Goal: Task Accomplishment & Management: Use online tool/utility

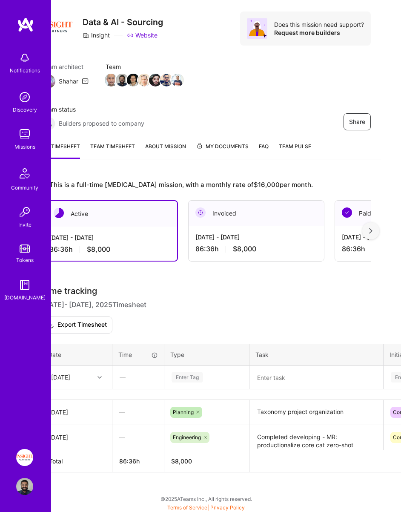
scroll to position [18, 0]
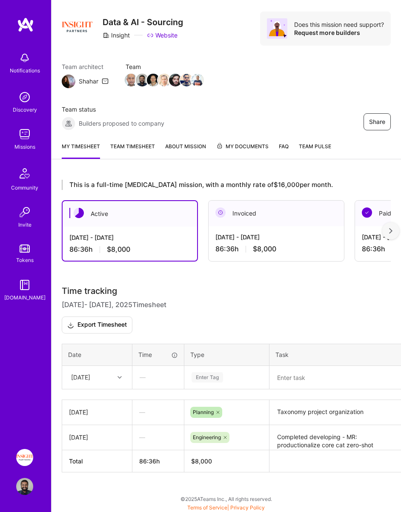
click at [90, 378] on div "[DATE]" at bounding box center [80, 377] width 19 height 9
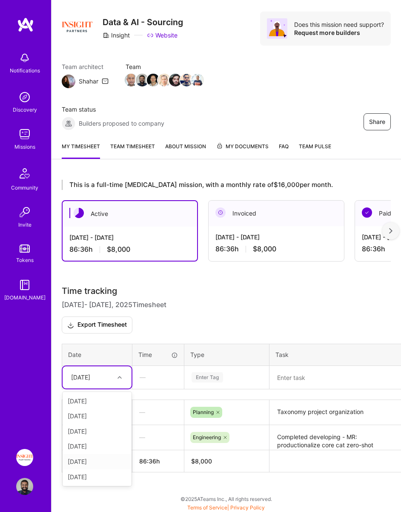
click at [96, 460] on div "[DATE]" at bounding box center [97, 461] width 69 height 15
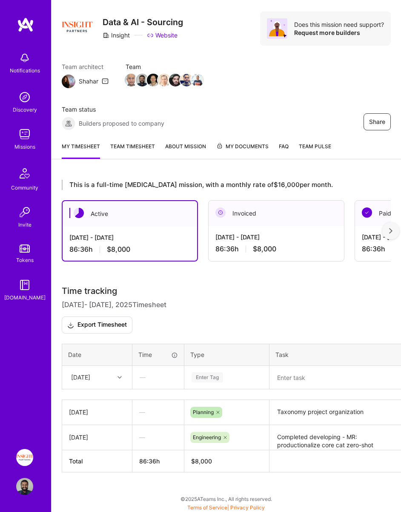
click at [98, 487] on div "This is a full-time [MEDICAL_DATA] mission, with a monthly rate of $16,000 per …" at bounding box center [227, 342] width 350 height 345
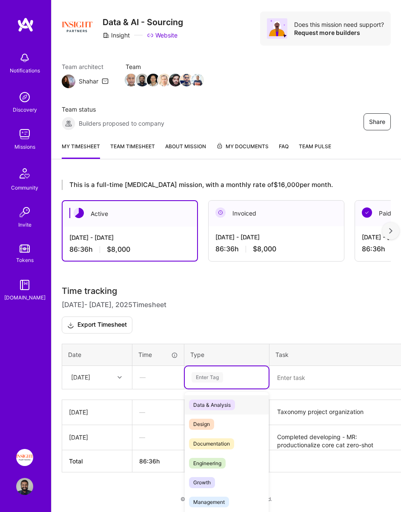
click at [207, 379] on div "Enter Tag" at bounding box center [208, 377] width 32 height 13
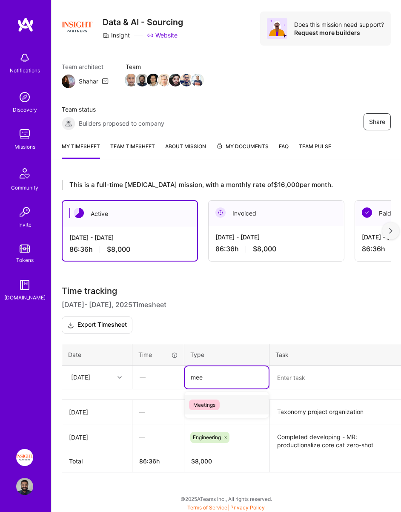
type input "mee"
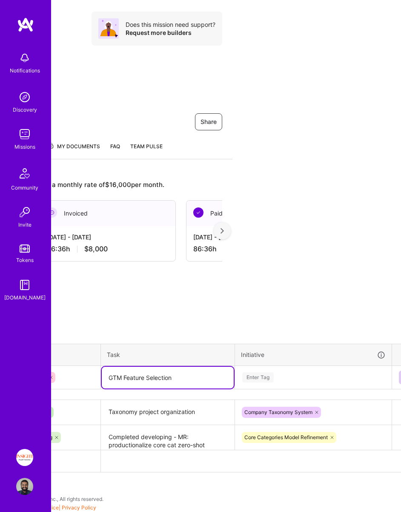
scroll to position [18, 181]
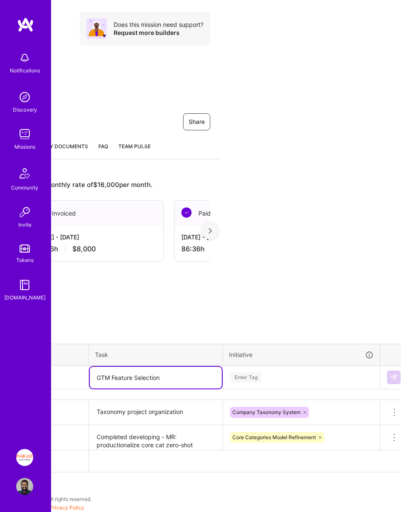
type textarea "GTM Feature Selection"
click at [210, 383] on div "Time tracking [DATE] - [DATE] Timesheet Export Timesheet Date Time Type Task In…" at bounding box center [45, 379] width 329 height 186
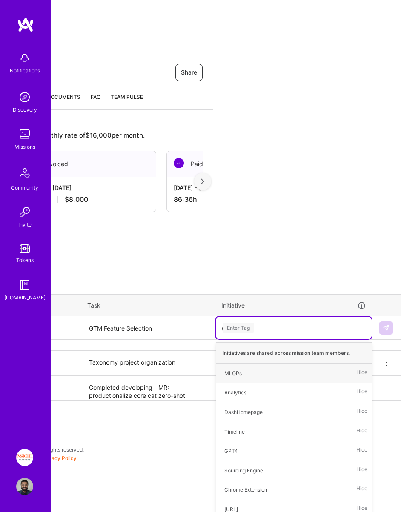
scroll to position [18, 188]
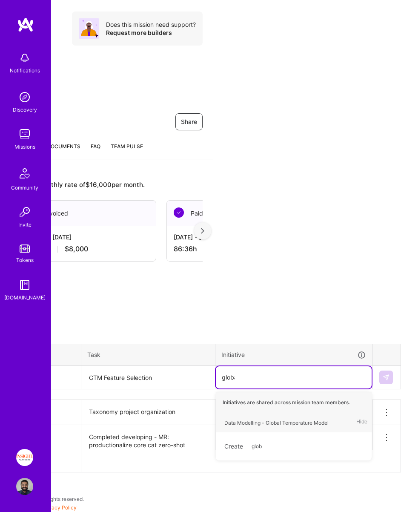
type input "global"
click at [296, 419] on div "Data Modelling - Global Temperature Model" at bounding box center [277, 423] width 104 height 9
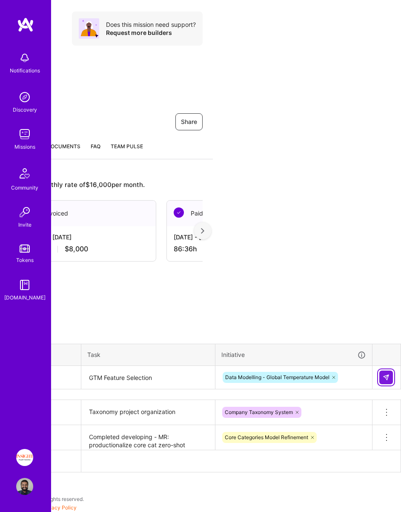
click at [383, 381] on button at bounding box center [387, 378] width 14 height 14
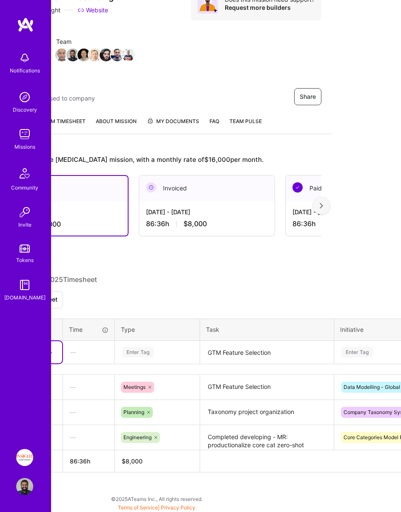
scroll to position [43, 76]
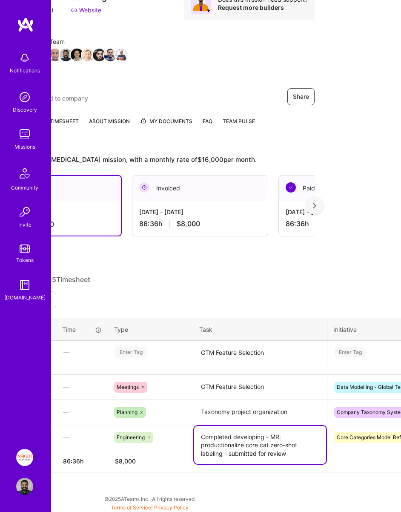
drag, startPoint x: 201, startPoint y: 436, endPoint x: 225, endPoint y: 477, distance: 47.6
click at [225, 477] on div "This is a full-time [MEDICAL_DATA] mission, with a monthly rate of $16,000 per …" at bounding box center [150, 329] width 350 height 370
click at [288, 456] on textarea "Completed developing - MR: productionalize core cat zero-shot labeling - submit…" at bounding box center [260, 445] width 132 height 38
drag, startPoint x: 291, startPoint y: 452, endPoint x: 271, endPoint y: 438, distance: 24.5
click at [271, 438] on textarea "Completed developing - MR: productionalize core cat zero-shot labeling - submit…" at bounding box center [260, 445] width 132 height 38
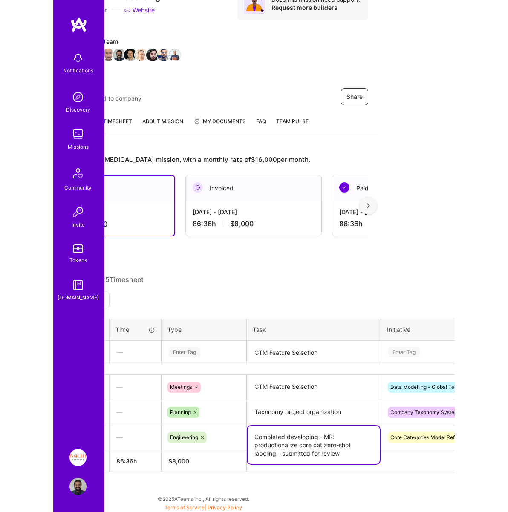
scroll to position [43, 0]
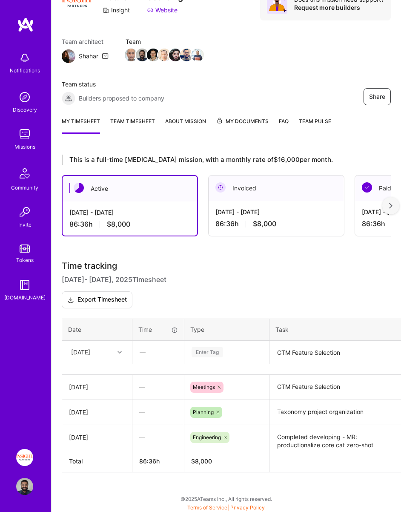
click at [127, 369] on div "Time tracking [DATE] - [DATE] Timesheet Export Timesheet Date Time Type Task In…" at bounding box center [226, 366] width 329 height 211
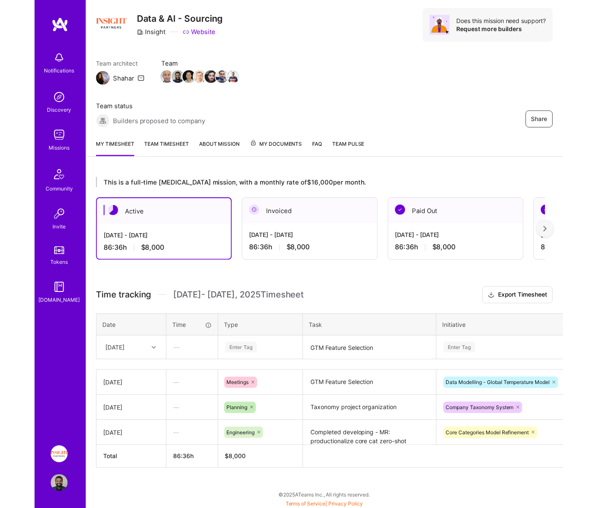
scroll to position [0, 0]
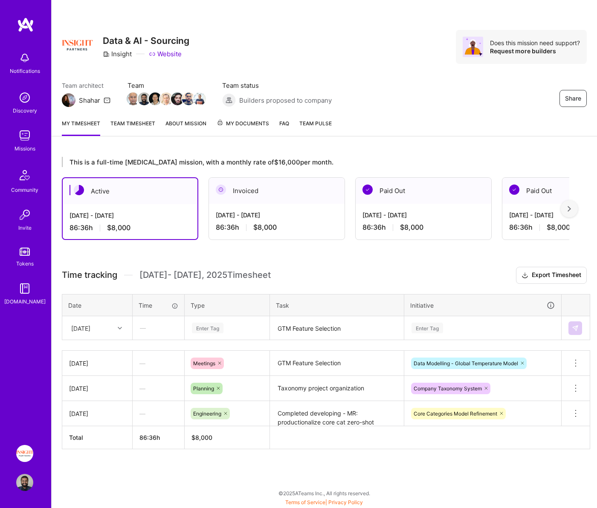
click at [401, 389] on icon at bounding box center [575, 388] width 10 height 10
click at [401, 281] on h3 "Time tracking [DATE] - [DATE] Timesheet Export Timesheet" at bounding box center [324, 275] width 525 height 17
click at [88, 335] on div "[DATE]" at bounding box center [90, 328] width 47 height 14
click at [95, 402] on div "[DATE]" at bounding box center [97, 400] width 69 height 16
click at [296, 336] on textarea "GTM Feature Selection" at bounding box center [337, 328] width 132 height 23
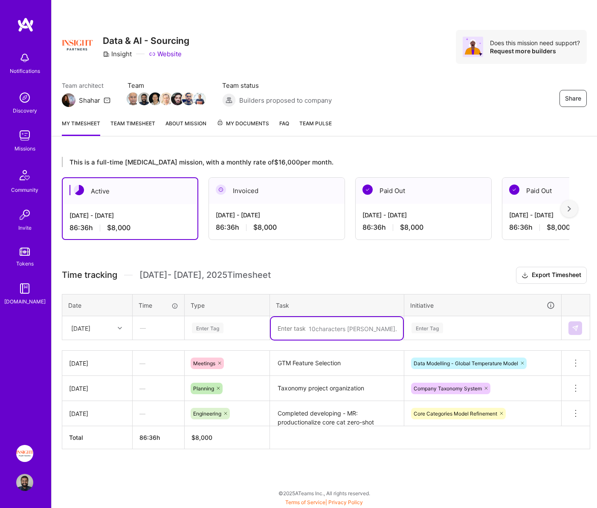
paste textarea "MR: productionalize core cat zero-shot labeling - submitted for review"
click at [306, 337] on textarea "MR: productionalize core cat zero-shot labeling - submitted for review" at bounding box center [337, 333] width 132 height 32
drag, startPoint x: 306, startPoint y: 337, endPoint x: 382, endPoint y: 341, distance: 76.0
click at [382, 341] on textarea "MR: productionalize core cat zero-shot labeling - submitted for review" at bounding box center [337, 333] width 132 height 32
type textarea "MR: productionalize core cat zero-shot labeling - Ran the pipeline in dev"
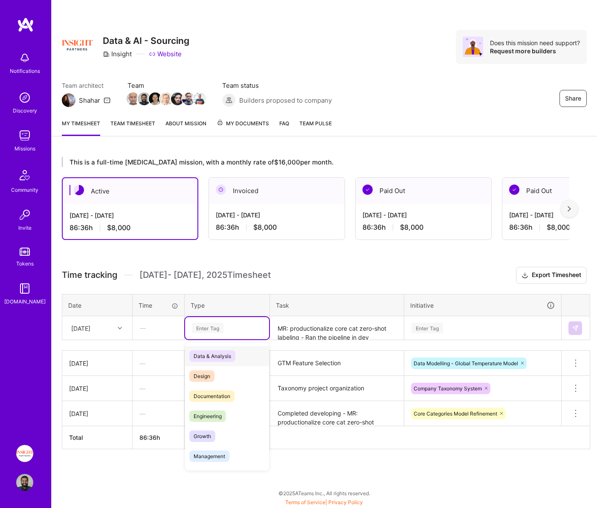
click at [227, 324] on div "Enter Tag" at bounding box center [227, 328] width 72 height 11
type input "eng"
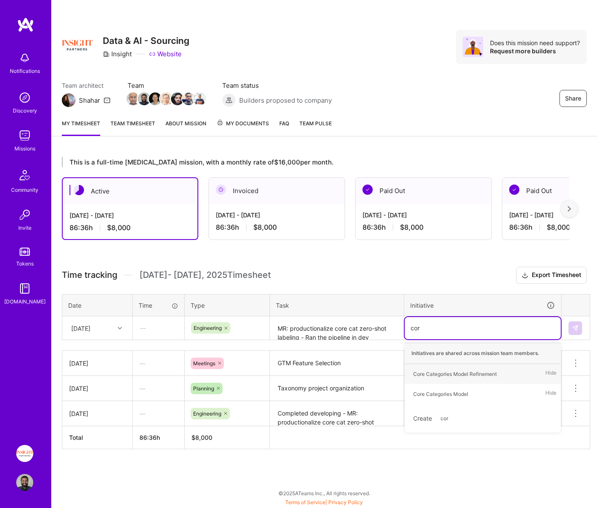
type input "core"
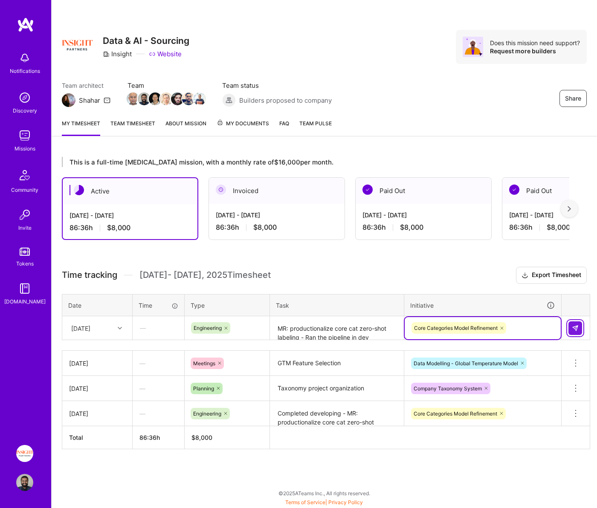
click at [401, 327] on button at bounding box center [575, 328] width 14 height 14
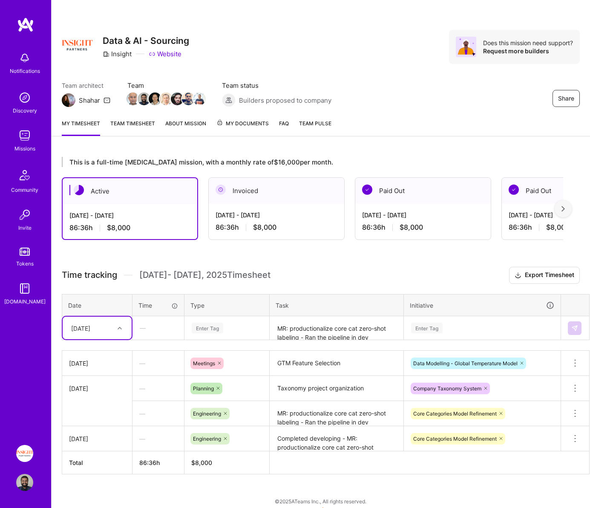
click at [90, 328] on div "[DATE]" at bounding box center [80, 327] width 19 height 9
click at [92, 403] on div "[DATE]" at bounding box center [97, 400] width 69 height 16
click at [105, 322] on div "[DATE]" at bounding box center [90, 328] width 47 height 14
click at [86, 415] on div "[DATE]" at bounding box center [97, 415] width 69 height 16
click at [275, 479] on div "This is a full-time [MEDICAL_DATA] mission, with a monthly rate of $16,000 per …" at bounding box center [321, 331] width 539 height 369
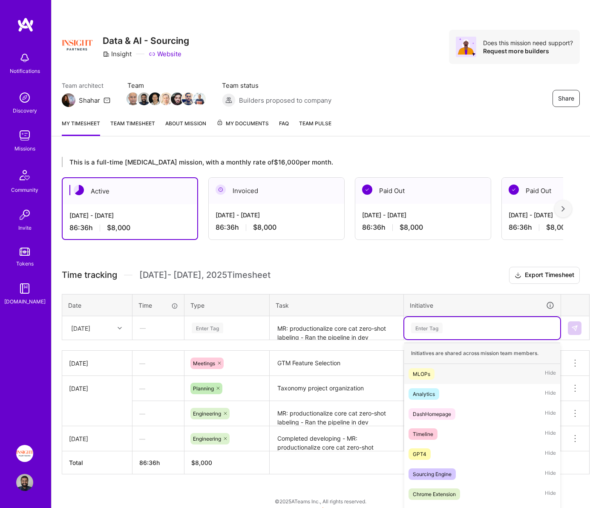
click at [401, 326] on div "Enter Tag" at bounding box center [482, 328] width 144 height 11
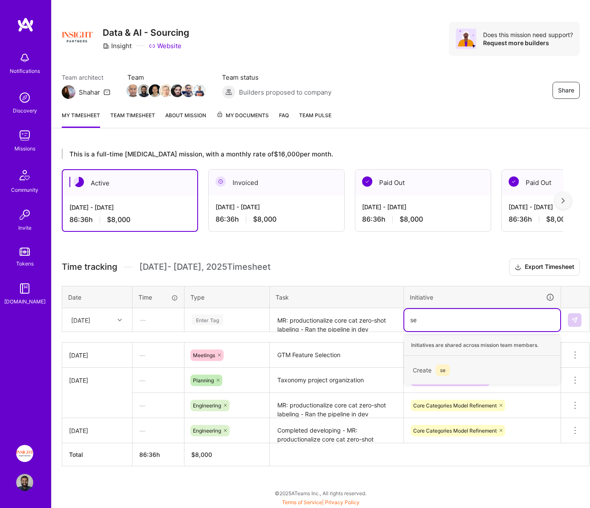
scroll to position [8, 0]
type input "s"
type input "r"
type input "s"
type input "d"
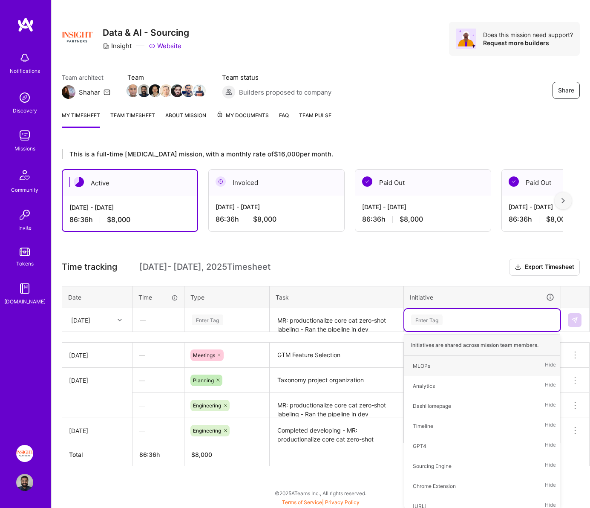
click at [353, 320] on div "MR: productionalize core cat zero-shot labeling - Ran the pipeline in dev" at bounding box center [336, 320] width 133 height 0
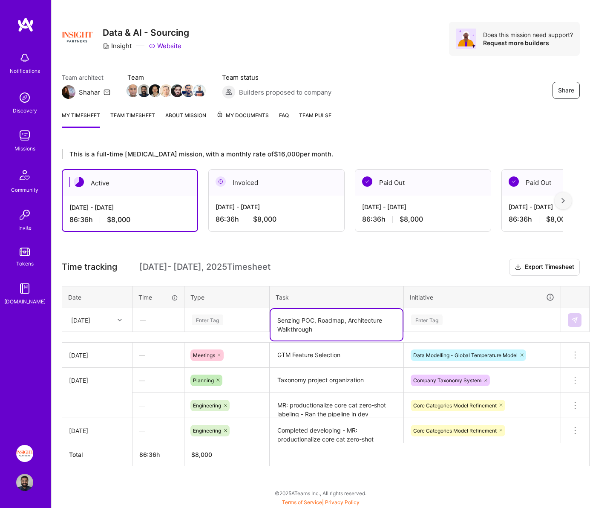
type textarea "Senzing POC, Roadmap, Architecture Walkthrough"
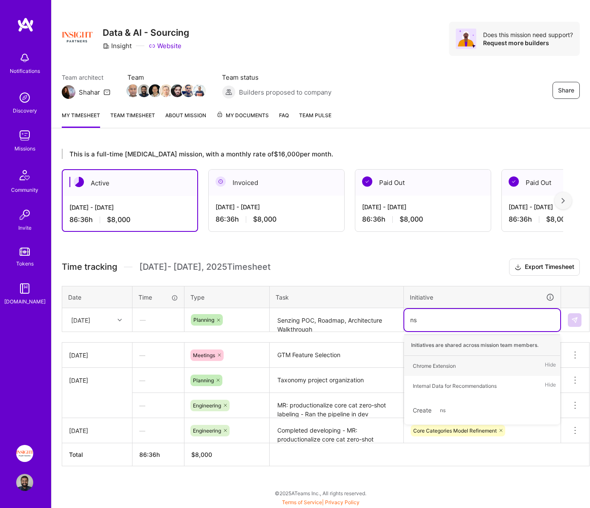
type input "n"
type input "Senzing: Salesforce Deduplication"
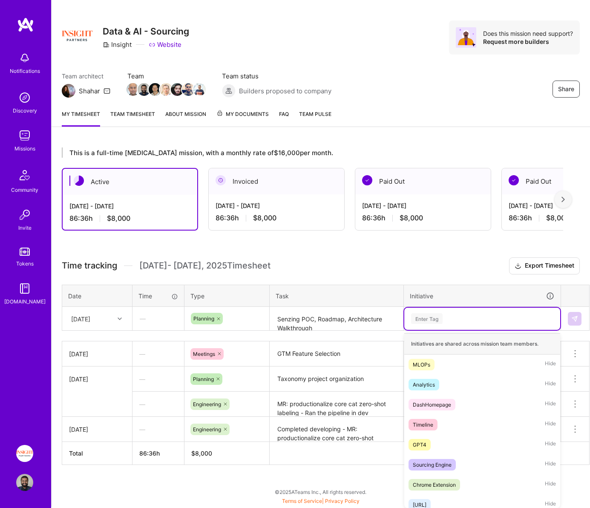
scroll to position [0, 0]
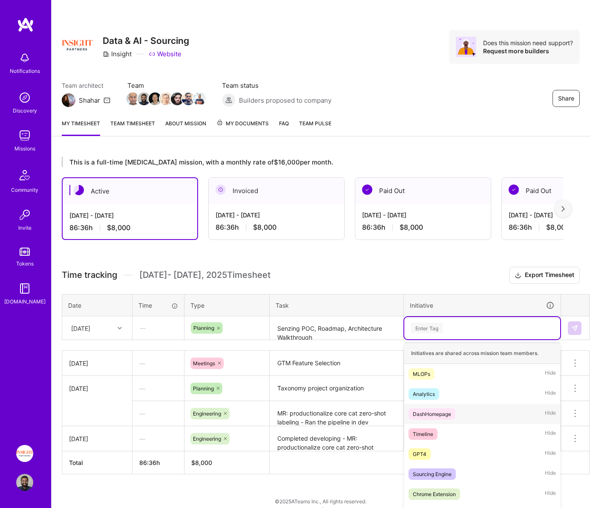
paste input "Senzing: Salesforce Deduplication"
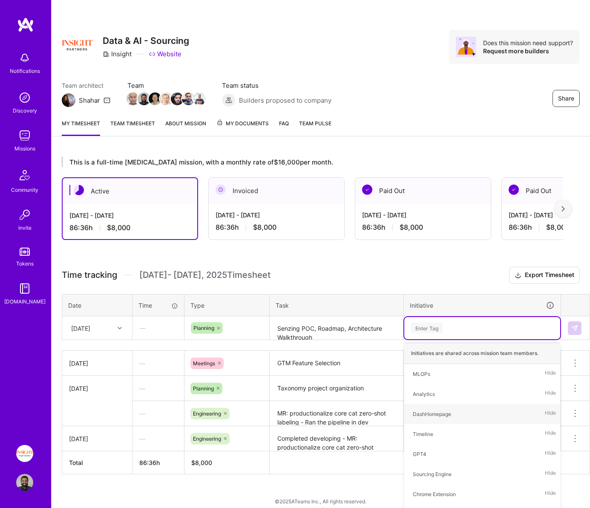
type input "Senzing: Salesforce Deduplication"
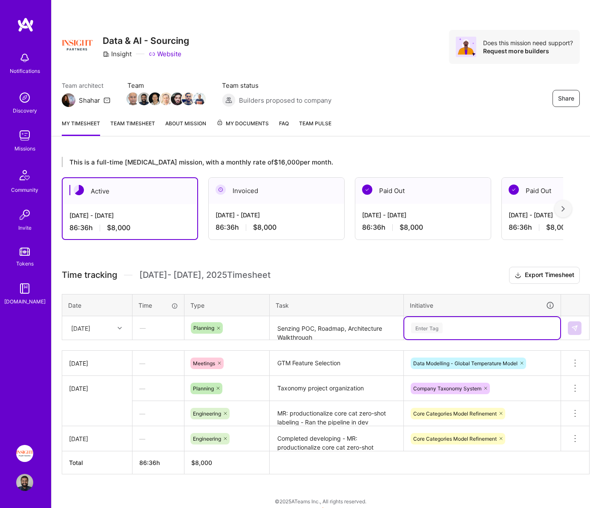
click at [401, 330] on div "Enter Tag" at bounding box center [482, 328] width 144 height 11
paste input "Senzing: Salesforce Deduplication"
type input "Senzing: Salesforce Deduplication"
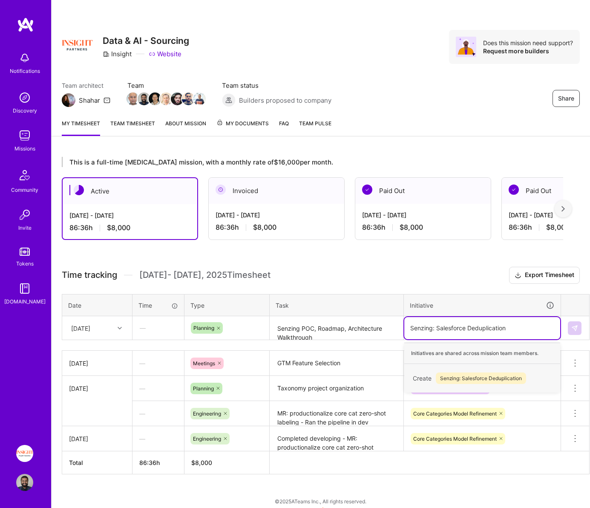
click at [401, 326] on input "Senzing: Salesforce Deduplication" at bounding box center [458, 327] width 97 height 9
click at [401, 378] on span "Senzing: Salesforce Deduplication" at bounding box center [481, 378] width 90 height 12
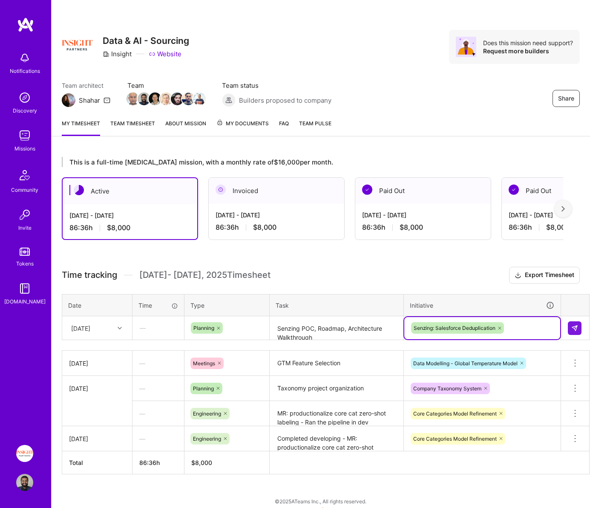
click at [328, 336] on textarea "Senzing POC, Roadmap, Architecture Walkthrough" at bounding box center [337, 328] width 132 height 23
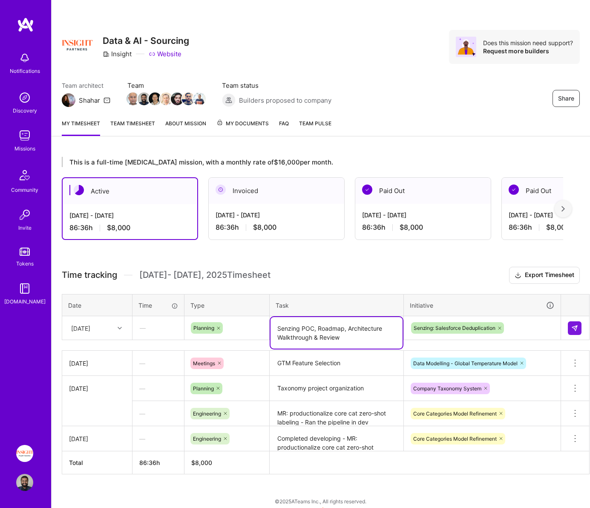
click at [357, 339] on textarea "Senzing POC, Roadmap, Architecture Walkthrough & Review" at bounding box center [337, 333] width 132 height 32
type textarea "Senzing POC, Roadmap, Architecture Walkthrough & Review"
click at [401, 334] on button at bounding box center [575, 328] width 14 height 14
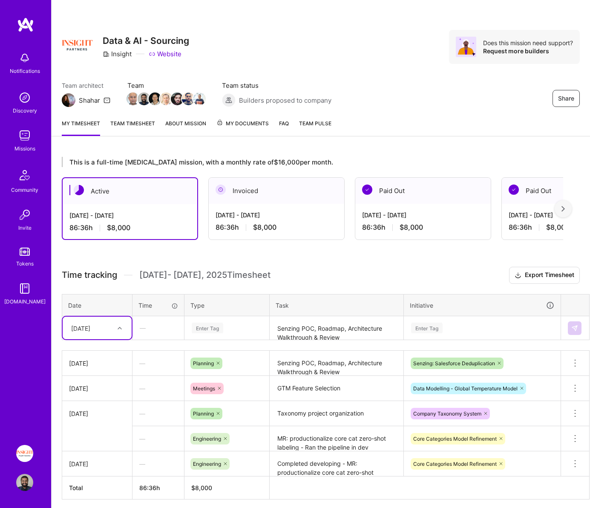
click at [316, 322] on textarea "Senzing POC, Roadmap, Architecture Walkthrough & Review" at bounding box center [337, 328] width 132 height 23
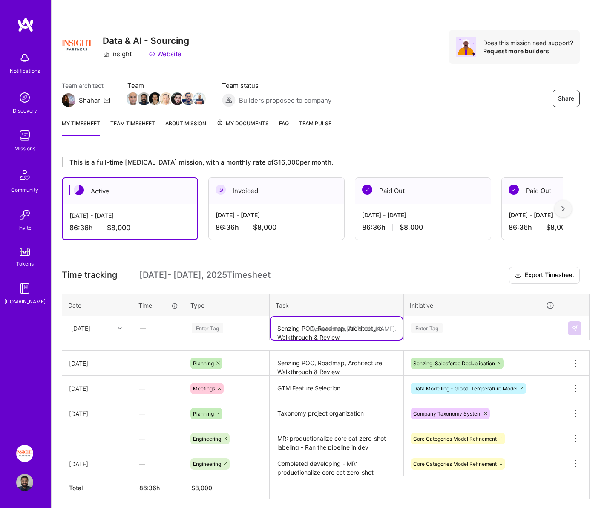
click at [316, 322] on textarea "Senzing POC, Roadmap, Architecture Walkthrough & Review" at bounding box center [337, 328] width 132 height 23
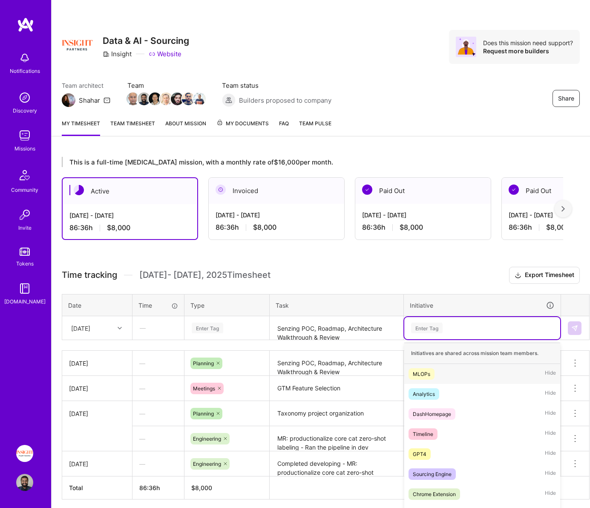
click at [401, 329] on div "Enter Tag" at bounding box center [482, 328] width 156 height 22
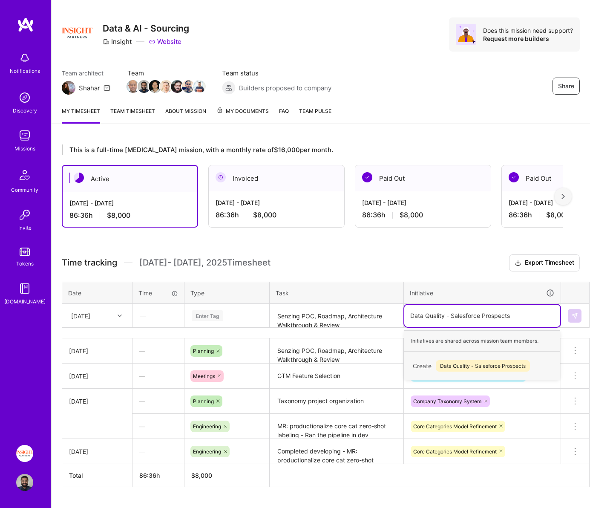
click at [401, 317] on input "Data Quality - Salesforce Prospects" at bounding box center [460, 315] width 101 height 9
type input "Data Quality - Prospect Companies"
click at [401, 314] on input "Data Quality - Prospect Companies" at bounding box center [460, 315] width 100 height 9
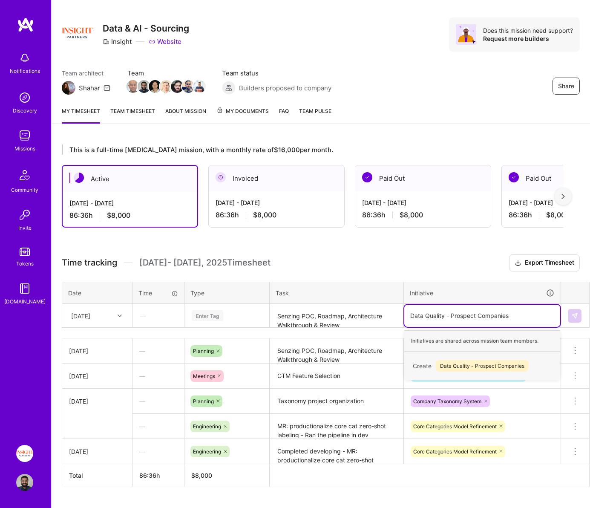
click at [401, 314] on input "Data Quality - Prospect Companies" at bounding box center [460, 315] width 100 height 9
click at [401, 316] on input "Data Quality - Prospect Companies" at bounding box center [460, 315] width 100 height 9
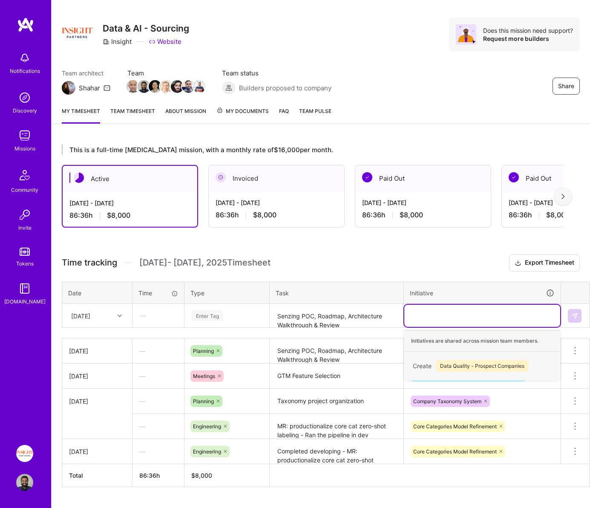
click at [401, 317] on div "Data Quality - Prospect Companies" at bounding box center [482, 315] width 144 height 11
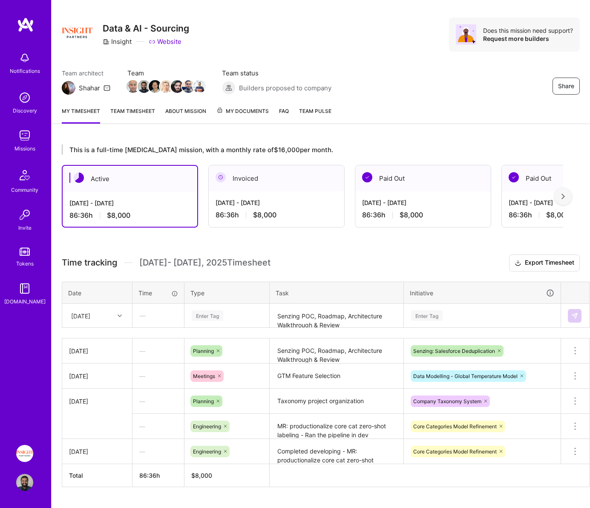
click at [352, 271] on div "Time tracking [DATE] - [DATE] Timesheet Export Timesheet Date Time Type Task In…" at bounding box center [321, 370] width 518 height 233
